Goal: Information Seeking & Learning: Learn about a topic

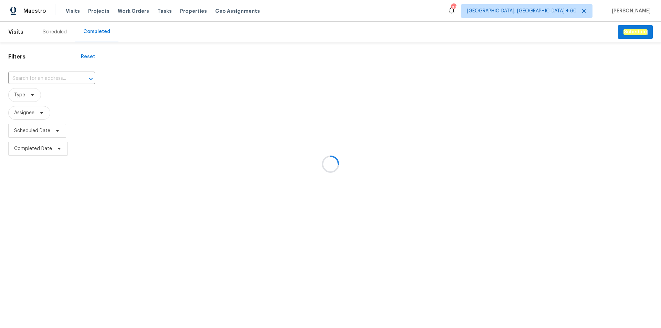
click at [31, 77] on div at bounding box center [330, 164] width 661 height 328
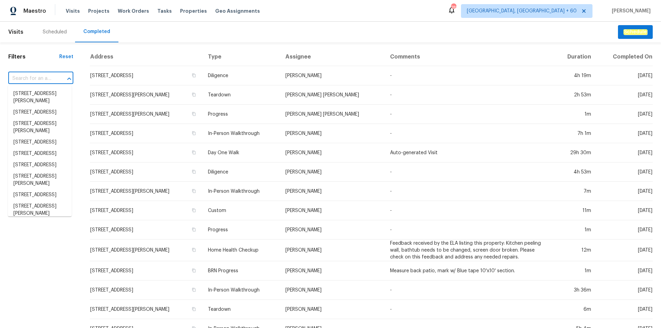
click at [31, 77] on input "text" at bounding box center [31, 78] width 46 height 11
type input "[STREET_ADDRESS]"
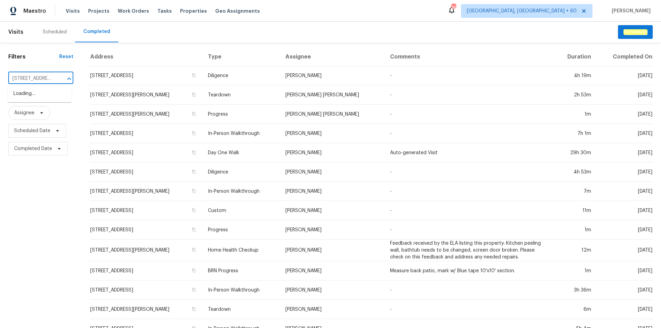
scroll to position [0, 48]
click at [37, 94] on li "[STREET_ADDRESS]" at bounding box center [40, 93] width 64 height 11
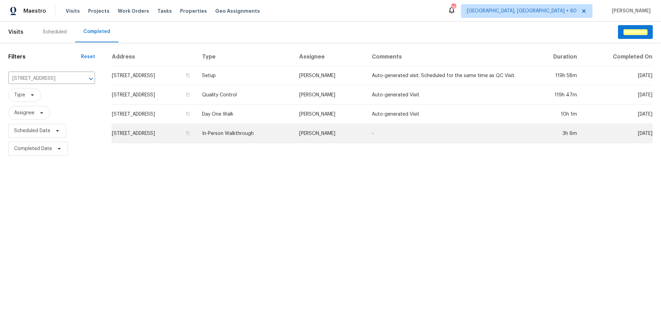
click at [269, 128] on td "In-Person Walkthrough" at bounding box center [245, 133] width 97 height 19
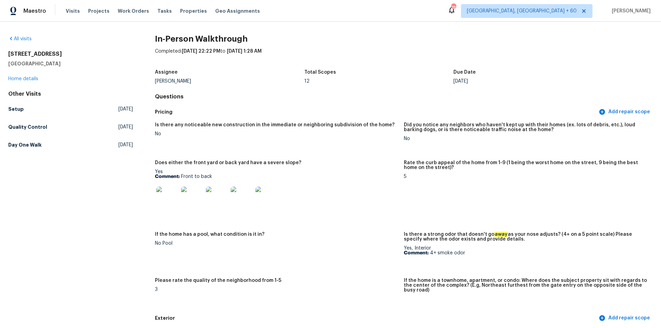
click at [167, 195] on img at bounding box center [167, 198] width 22 height 22
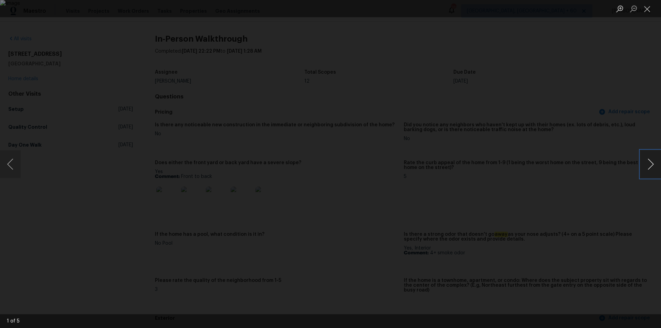
click at [648, 161] on button "Next image" at bounding box center [651, 164] width 21 height 28
click at [606, 158] on div "Lightbox" at bounding box center [330, 164] width 661 height 328
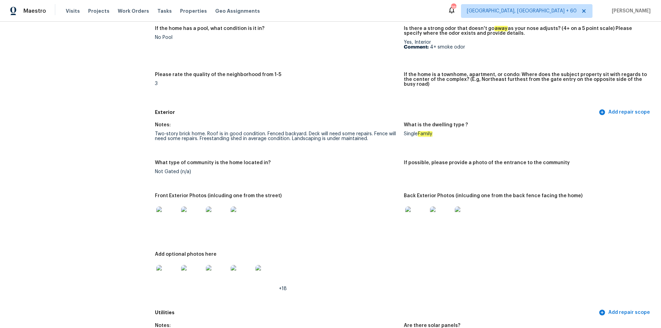
scroll to position [207, 0]
click at [169, 213] on img at bounding box center [167, 217] width 22 height 22
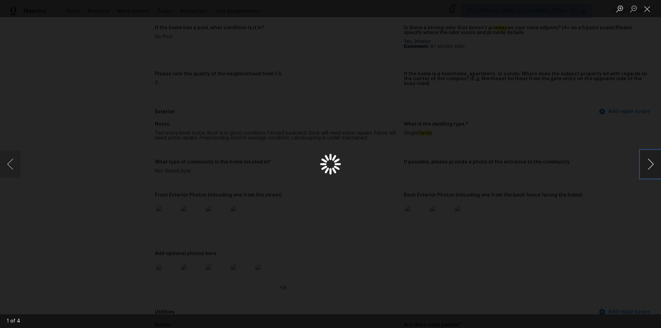
click at [649, 157] on button "Next image" at bounding box center [651, 164] width 21 height 28
click at [549, 154] on div "Lightbox" at bounding box center [330, 164] width 661 height 328
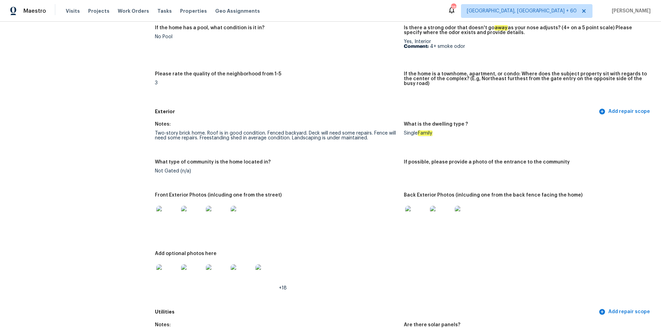
click at [412, 212] on img at bounding box center [416, 217] width 22 height 22
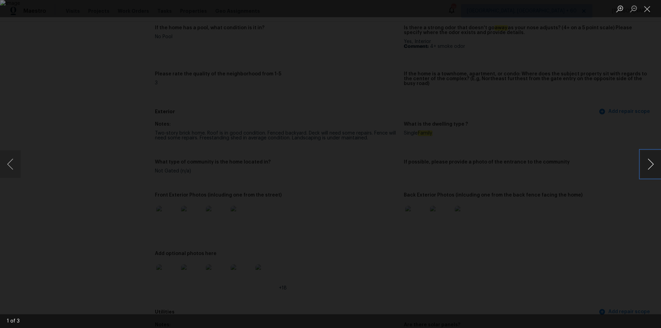
click at [646, 165] on button "Next image" at bounding box center [651, 164] width 21 height 28
click at [645, 168] on button "Next image" at bounding box center [651, 164] width 21 height 28
click at [9, 155] on button "Previous image" at bounding box center [10, 164] width 21 height 28
click at [0, 158] on button "Previous image" at bounding box center [10, 164] width 21 height 28
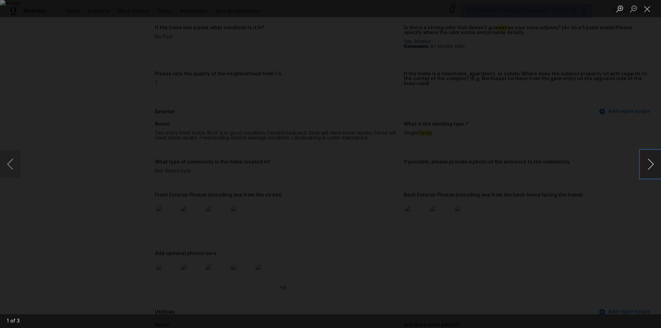
click at [655, 162] on button "Next image" at bounding box center [651, 164] width 21 height 28
click at [551, 100] on div "Lightbox" at bounding box center [330, 164] width 661 height 328
